Goal: Task Accomplishment & Management: Complete application form

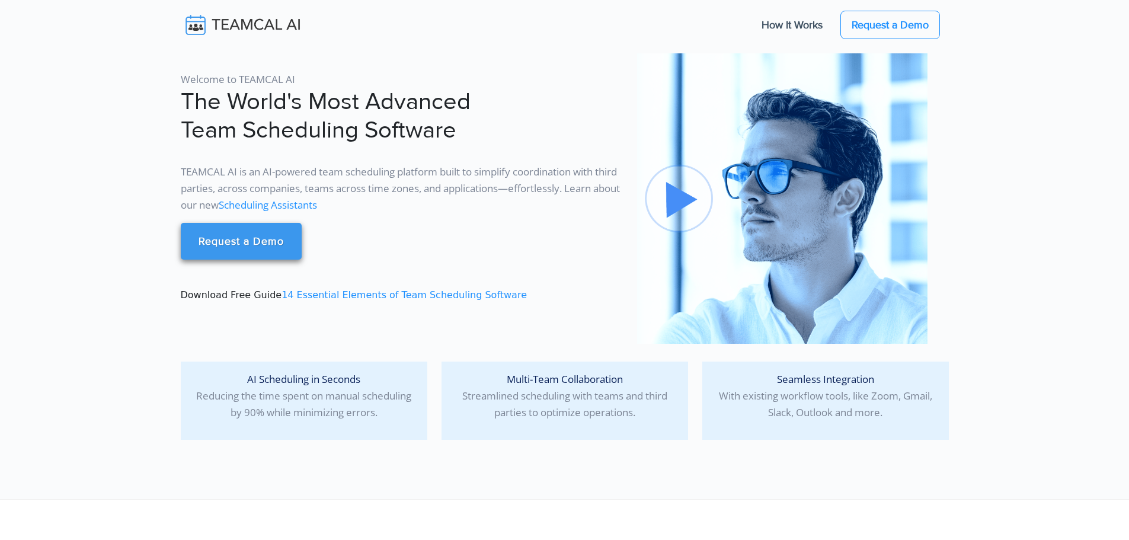
click at [203, 246] on link "Request a Demo" at bounding box center [241, 241] width 121 height 37
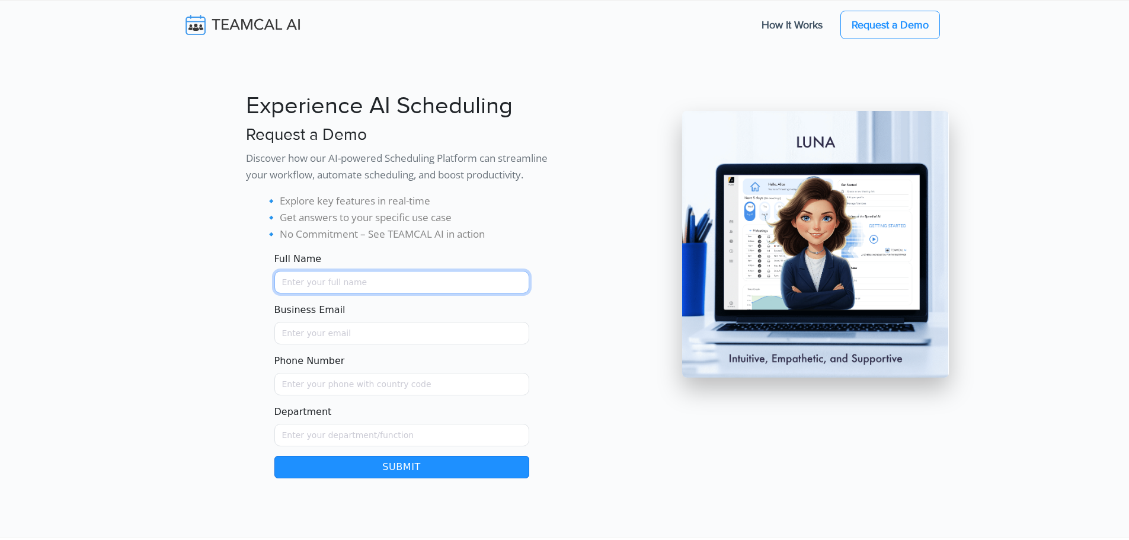
click at [476, 280] on input "Full Name" at bounding box center [401, 282] width 255 height 23
click at [557, 199] on div "Experience AI Scheduling Request a Demo Discover how our AI-powered Scheduling …" at bounding box center [402, 280] width 326 height 396
